Goal: Task Accomplishment & Management: Use online tool/utility

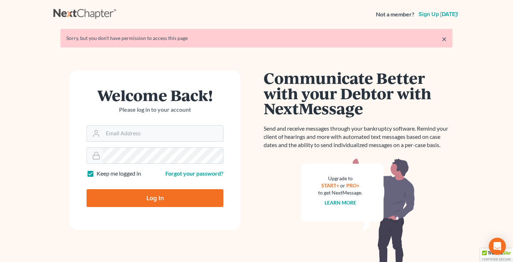
type input "[EMAIL_ADDRESS][DOMAIN_NAME]"
click at [157, 196] on input "Log In" at bounding box center [155, 198] width 137 height 18
type input "Thinking..."
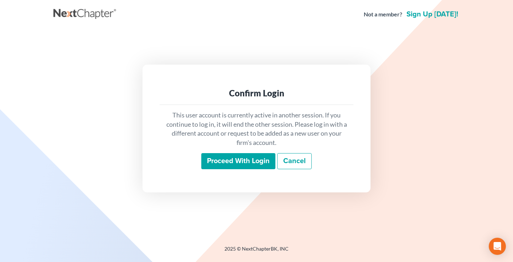
click at [233, 156] on input "Proceed with login" at bounding box center [238, 161] width 74 height 16
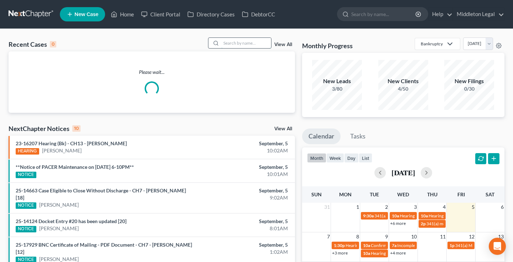
click at [256, 43] on input "search" at bounding box center [246, 43] width 50 height 10
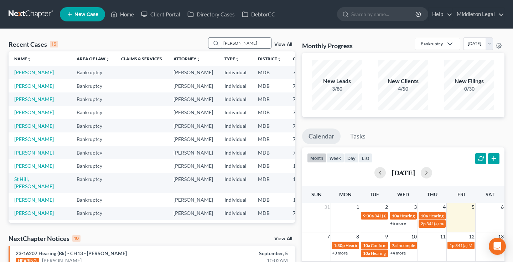
type input "[PERSON_NAME]"
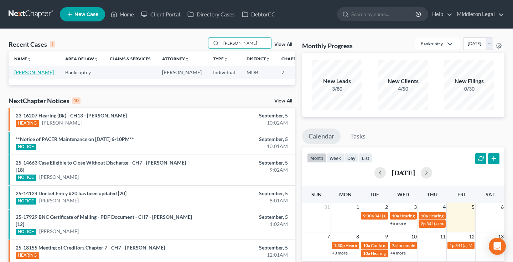
click at [16, 75] on link "[PERSON_NAME]" at bounding box center [34, 72] width 40 height 6
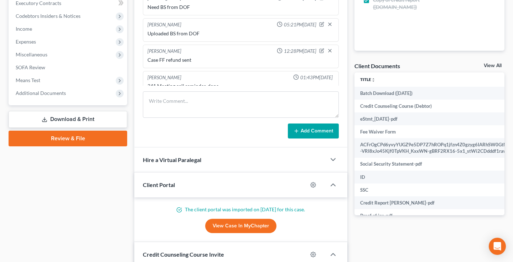
scroll to position [234, 0]
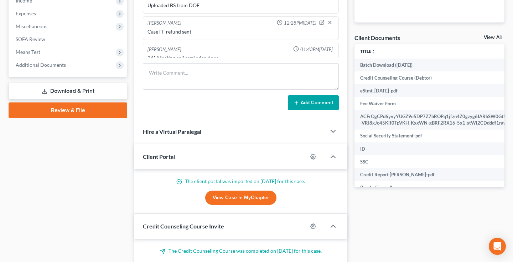
click at [488, 38] on link "View All" at bounding box center [493, 37] width 18 height 5
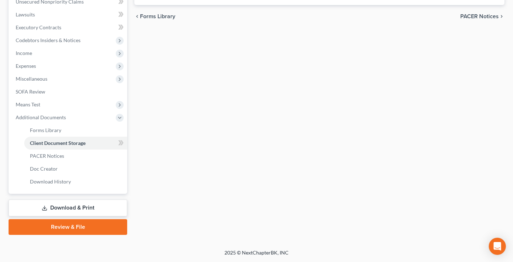
scroll to position [45, 0]
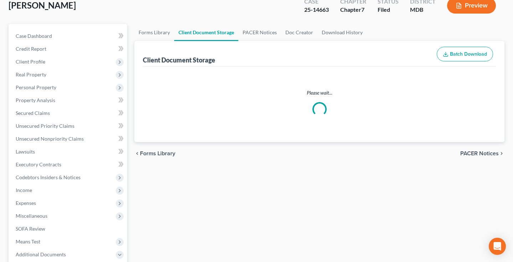
select select "14"
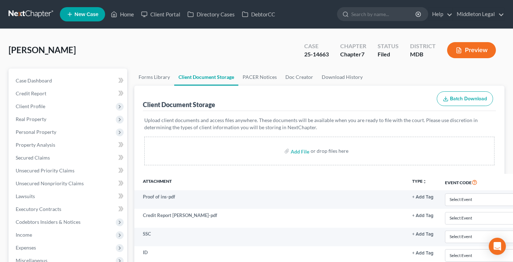
scroll to position [0, 0]
click at [51, 84] on link "Case Dashboard" at bounding box center [68, 80] width 117 height 13
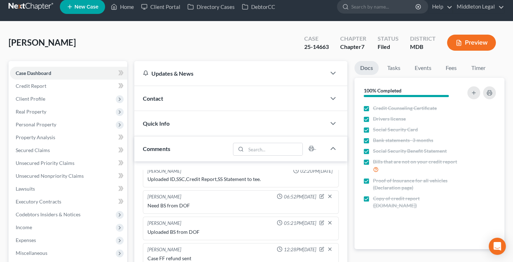
scroll to position [5, 0]
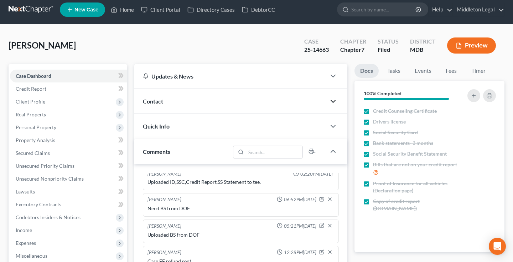
click at [335, 99] on icon "button" at bounding box center [333, 101] width 9 height 9
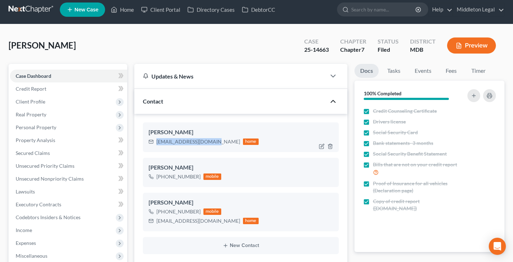
drag, startPoint x: 156, startPoint y: 141, endPoint x: 211, endPoint y: 142, distance: 54.9
click at [211, 142] on div "[EMAIL_ADDRESS][DOMAIN_NAME] home" at bounding box center [204, 141] width 110 height 9
copy div "[EMAIL_ADDRESS][DOMAIN_NAME]"
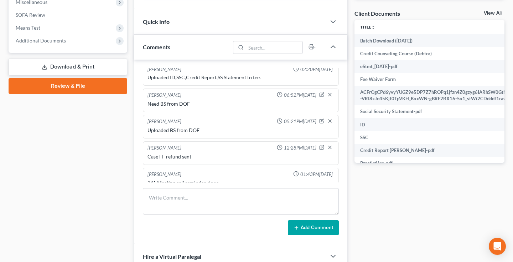
scroll to position [266, 0]
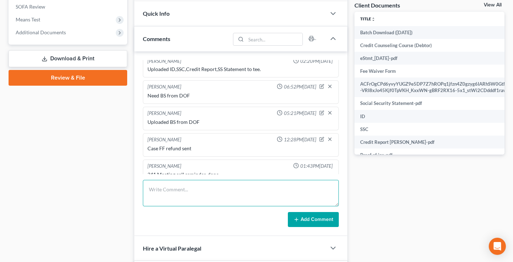
click at [181, 196] on textarea at bounding box center [241, 193] width 196 height 26
type textarea "Need FMC"
click at [321, 222] on button "Add Comment" at bounding box center [313, 219] width 51 height 15
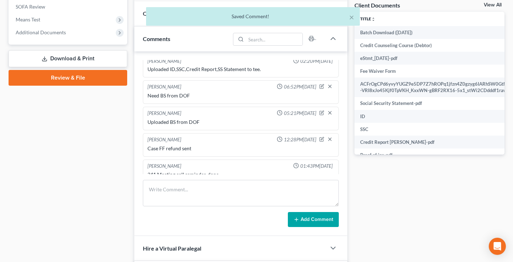
scroll to position [649, 0]
